Goal: Transaction & Acquisition: Purchase product/service

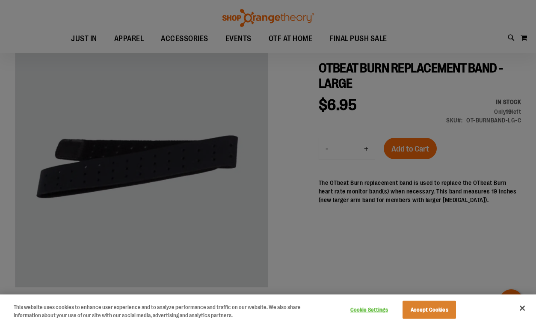
scroll to position [85, 0]
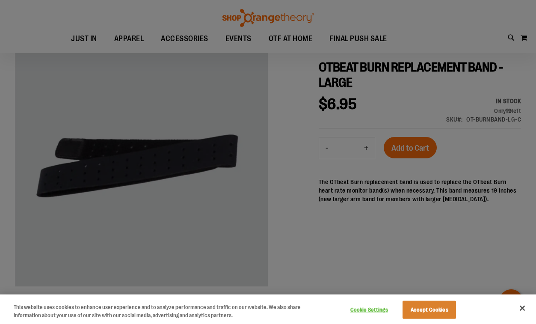
click at [327, 241] on div at bounding box center [268, 162] width 536 height 324
click at [428, 310] on button "Accept Cookies" at bounding box center [428, 310] width 53 height 18
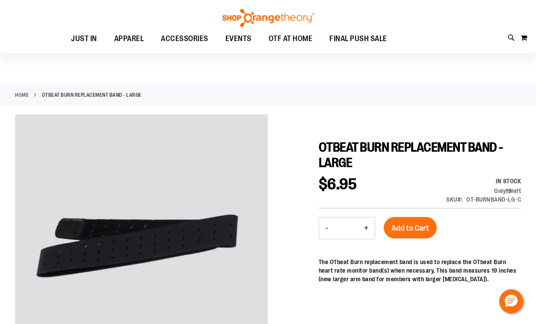
scroll to position [0, 0]
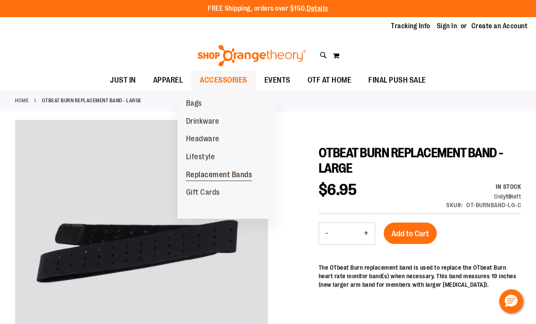
click at [233, 168] on link "Replacement Bands" at bounding box center [218, 175] width 83 height 18
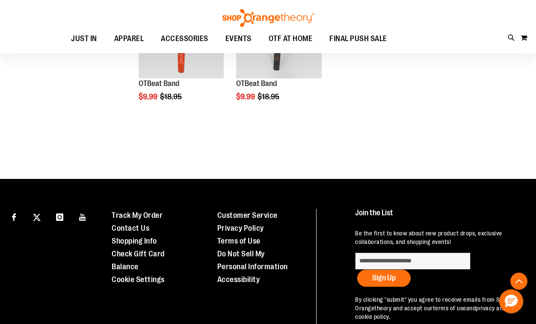
scroll to position [189, 0]
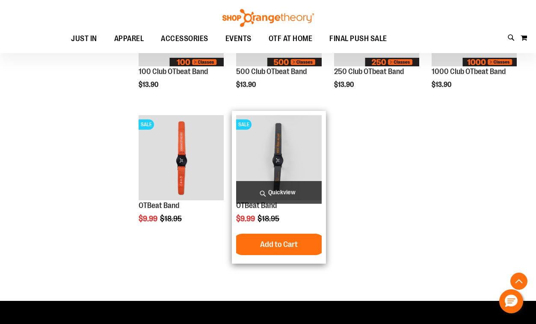
click at [276, 142] on img "product" at bounding box center [278, 157] width 85 height 85
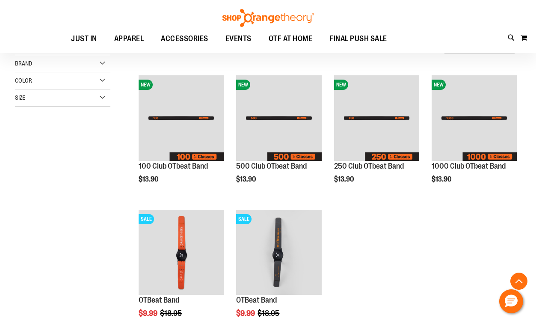
scroll to position [99, 0]
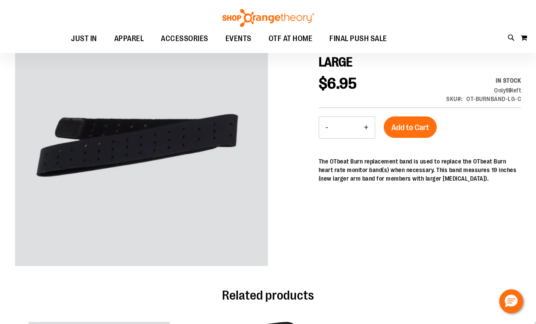
scroll to position [42, 0]
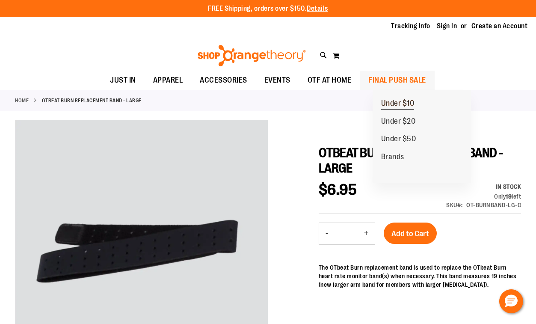
click at [414, 105] on span "Under $10" at bounding box center [397, 104] width 33 height 11
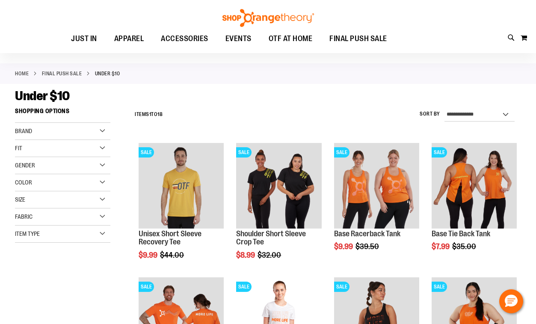
scroll to position [128, 0]
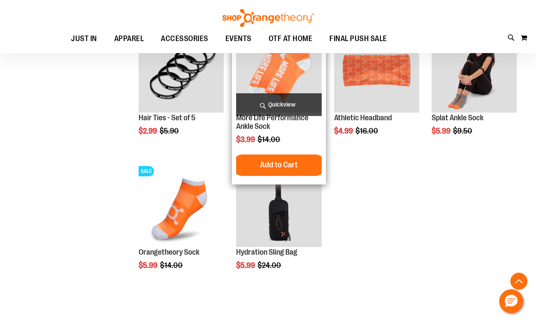
scroll to position [384, 0]
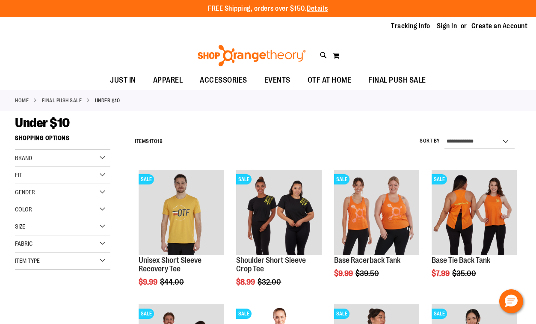
scroll to position [128, 0]
